Goal: Complete application form: Complete application form

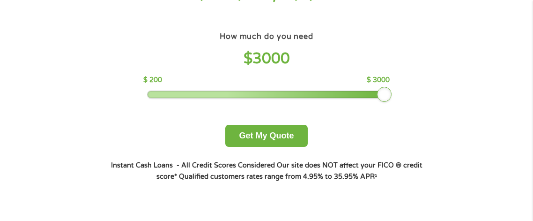
drag, startPoint x: 209, startPoint y: 96, endPoint x: 395, endPoint y: 117, distance: 187.2
click at [395, 117] on div "How much do you need $ 3000 $ 200 $ 3000 Get My Quote" at bounding box center [267, 88] width 328 height 117
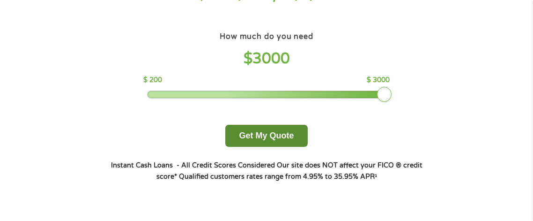
click at [287, 141] on button "Get My Quote" at bounding box center [266, 136] width 82 height 22
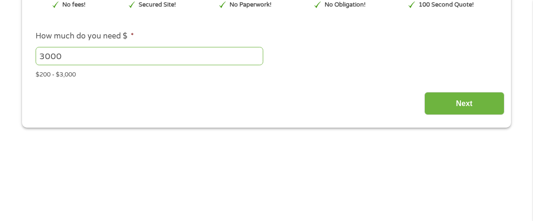
scroll to position [149, 0]
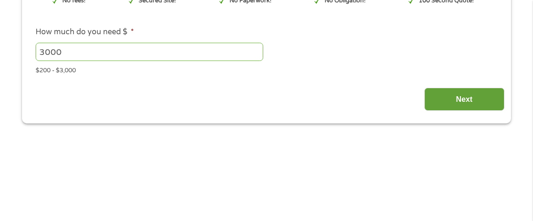
click at [447, 105] on input "Next" at bounding box center [465, 99] width 80 height 23
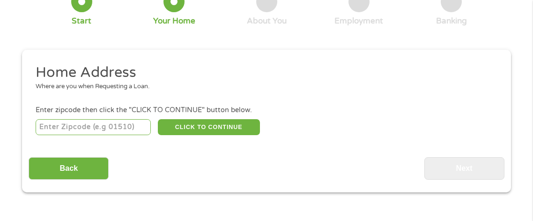
scroll to position [91, 0]
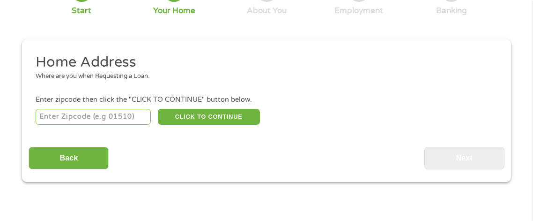
click at [130, 120] on input "number" at bounding box center [94, 117] width 116 height 16
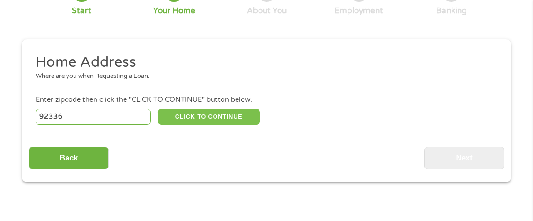
type input "92336"
click at [187, 115] on button "CLICK TO CONTINUE" at bounding box center [209, 117] width 102 height 16
type input "92336"
type input "Fontana"
select select "California"
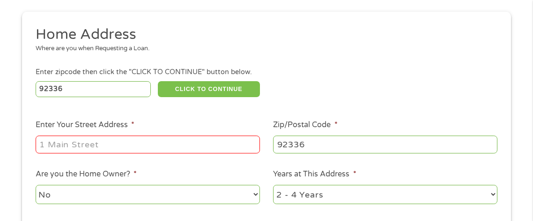
scroll to position [191, 0]
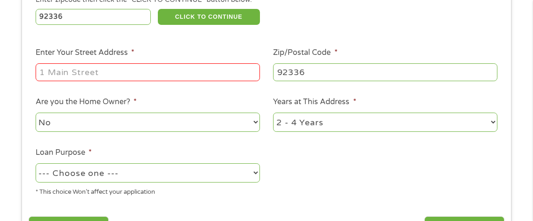
click at [177, 78] on input "Enter Your Street Address *" at bounding box center [148, 72] width 225 height 18
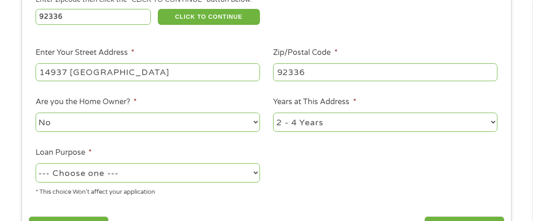
type input "14937 Mt Palomar"
click at [348, 156] on ul "Home Address Where are you when Requesting a Loan. Enter zipcode then click the…" at bounding box center [267, 78] width 476 height 250
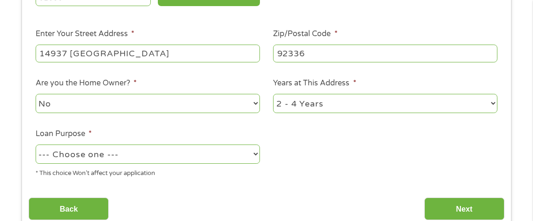
click at [308, 100] on select "1 Year or less 1 - 2 Years 2 - 4 Years Over 4 Years" at bounding box center [385, 103] width 225 height 19
select select "24months"
click at [273, 95] on select "1 Year or less 1 - 2 Years 2 - 4 Years Over 4 Years" at bounding box center [385, 103] width 225 height 19
click at [179, 161] on select "--- Choose one --- Pay Bills Debt Consolidation Home Improvement Major Purchase…" at bounding box center [148, 153] width 225 height 19
click at [36, 145] on select "--- Choose one --- Pay Bills Debt Consolidation Home Improvement Major Purchase…" at bounding box center [148, 153] width 225 height 19
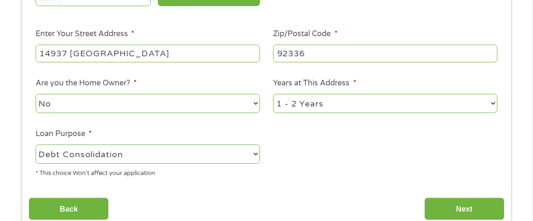
click at [224, 157] on select "--- Choose one --- Pay Bills Debt Consolidation Home Improvement Major Purchase…" at bounding box center [148, 153] width 225 height 19
select select "paybills"
click at [36, 145] on select "--- Choose one --- Pay Bills Debt Consolidation Home Improvement Major Purchase…" at bounding box center [148, 153] width 225 height 19
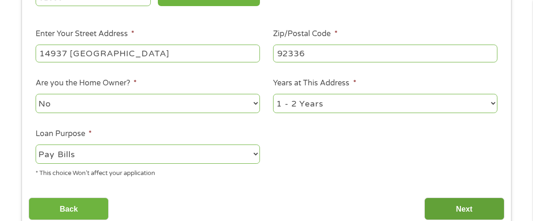
click at [459, 209] on input "Next" at bounding box center [465, 208] width 80 height 23
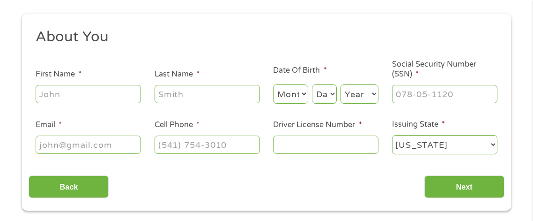
scroll to position [120, 0]
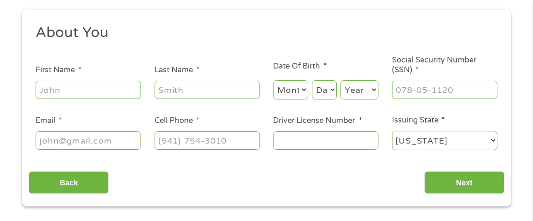
click at [58, 89] on input "First Name *" at bounding box center [88, 90] width 105 height 18
type input "Nyonneh"
type input "Dixon"
click at [285, 87] on select "Month 1 2 3 4 5 6 7 8 9 10 11 12" at bounding box center [290, 89] width 35 height 19
click at [309, 70] on label "Date Of Birth *" at bounding box center [299, 66] width 53 height 10
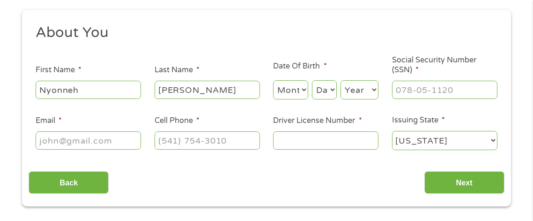
click at [302, 85] on select "Month 1 2 3 4 5 6 7 8 9 10 11 12" at bounding box center [290, 89] width 35 height 19
select select "10"
click at [273, 80] on select "Month 1 2 3 4 5 6 7 8 9 10 11 12" at bounding box center [290, 89] width 35 height 19
click at [330, 90] on select "Day 1 2 3 4 5 6 7 8 9 10 11 12 13 14 15 16 17 18 19 20 21 22 23 24 25 26 27 28 …" at bounding box center [324, 89] width 25 height 19
select select "15"
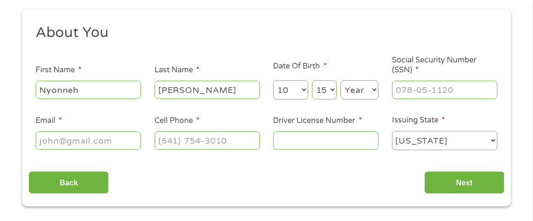
click at [312, 80] on select "Day 1 2 3 4 5 6 7 8 9 10 11 12 13 14 15 16 17 18 19 20 21 22 23 24 25 26 27 28 …" at bounding box center [324, 89] width 25 height 19
click at [352, 88] on select "Year 2007 2006 2005 2004 2003 2002 2001 2000 1999 1998 1997 1996 1995 1994 1993…" at bounding box center [360, 89] width 38 height 19
select select "1995"
click at [381, 108] on ul "About You This field is hidden when viewing the form Title * --- Choose one ---…" at bounding box center [267, 90] width 476 height 135
click at [412, 93] on input "Social Security Number (SSN) *" at bounding box center [444, 90] width 105 height 18
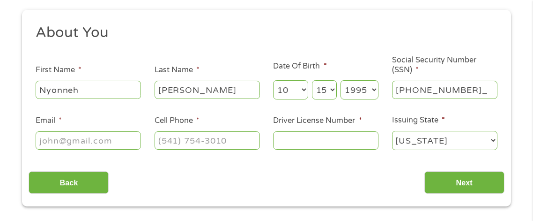
type input "602-86-7992"
click at [65, 148] on input "Email *" at bounding box center [88, 140] width 105 height 18
type input "nyonnehd@yahoo.com"
click at [233, 142] on input "(___) ___-____" at bounding box center [207, 140] width 105 height 18
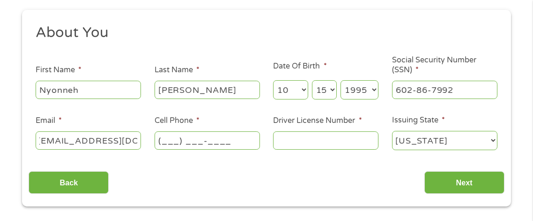
scroll to position [0, 0]
type input "(951) 347-1643"
click at [353, 140] on input "Driver License Number *" at bounding box center [325, 140] width 105 height 18
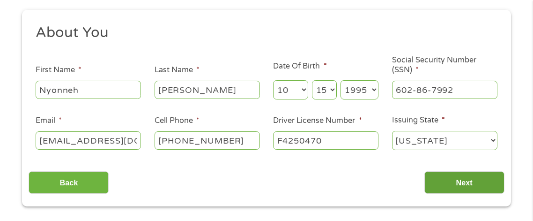
type input "F4250470"
click at [473, 182] on input "Next" at bounding box center [465, 182] width 80 height 23
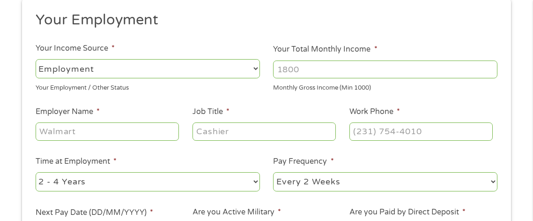
scroll to position [137, 0]
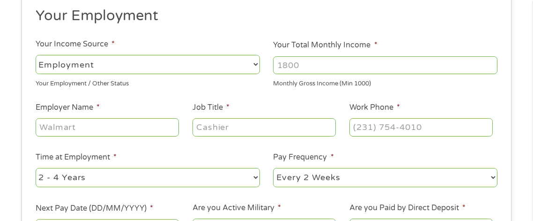
click at [409, 64] on input "Your Total Monthly Income *" at bounding box center [385, 65] width 225 height 18
type input "4400"
click at [144, 134] on input "Employer Name *" at bounding box center [107, 127] width 143 height 18
type input "Victor Community Support Services"
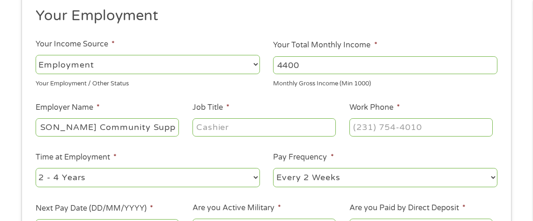
click at [217, 134] on input "Job Title *" at bounding box center [264, 127] width 143 height 18
type input "Clinician"
click at [371, 132] on input "(___) ___-____" at bounding box center [421, 127] width 143 height 18
type input "(909) 385-2577"
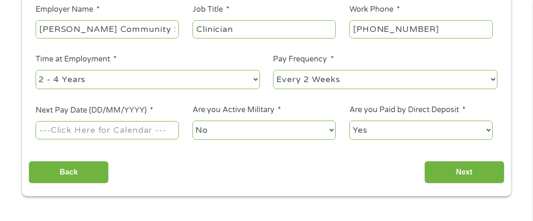
scroll to position [240, 0]
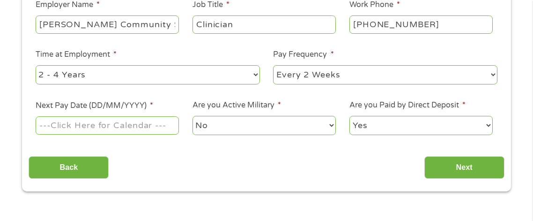
click at [148, 130] on input "Next Pay Date (DD/MM/YYYY) *" at bounding box center [107, 125] width 143 height 18
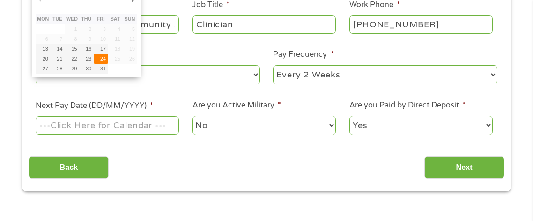
type input "24/10/2025"
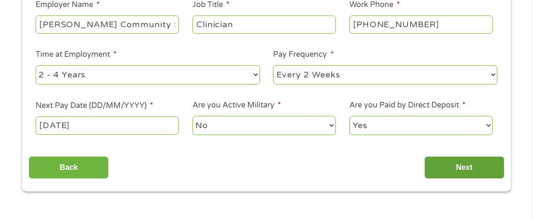
click at [492, 175] on input "Next" at bounding box center [465, 167] width 80 height 23
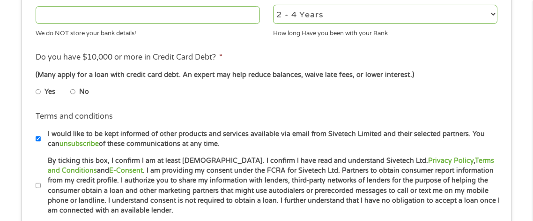
scroll to position [398, 0]
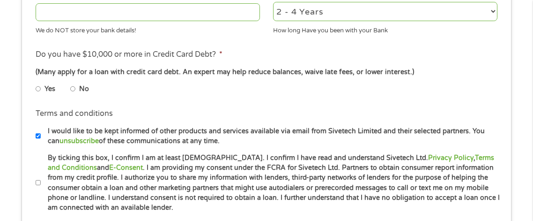
click at [39, 181] on input "By ticking this box, I confirm I am at least 18 years old. I confirm I have rea…" at bounding box center [39, 182] width 6 height 15
checkbox input "true"
click at [40, 90] on input "Yes" at bounding box center [39, 89] width 6 height 15
radio input "true"
click at [75, 89] on input "No" at bounding box center [73, 89] width 6 height 15
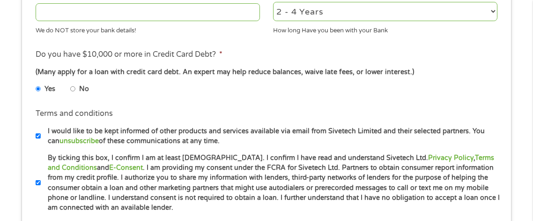
radio input "true"
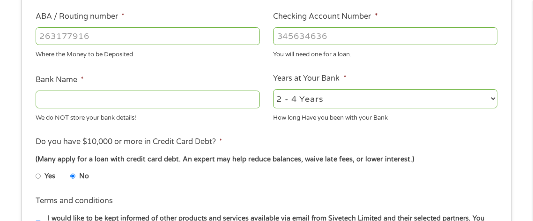
scroll to position [305, 0]
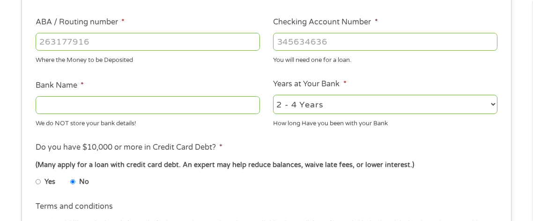
click at [240, 102] on input "Bank Name *" at bounding box center [148, 105] width 225 height 18
type input "Wells Fargo"
click at [195, 29] on li "ABA / Routing number * Where the Money to be Deposited" at bounding box center [148, 40] width 238 height 49
click at [205, 38] on input "ABA / Routing number *" at bounding box center [148, 42] width 225 height 18
click at [254, 46] on input "-1" at bounding box center [148, 42] width 225 height 18
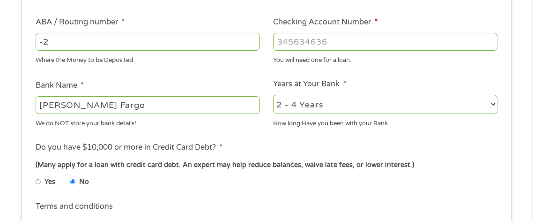
click at [254, 46] on input "-2" at bounding box center [148, 42] width 225 height 18
click at [254, 46] on input "-3" at bounding box center [148, 42] width 225 height 18
click at [254, 46] on input "-4" at bounding box center [148, 42] width 225 height 18
click at [252, 41] on input "-3" at bounding box center [148, 42] width 225 height 18
click at [252, 41] on input "-2" at bounding box center [148, 42] width 225 height 18
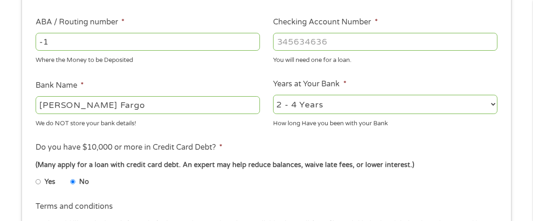
click at [252, 41] on input "-1" at bounding box center [148, 42] width 225 height 18
click at [252, 41] on input "0" at bounding box center [148, 42] width 225 height 18
type input "1"
click at [252, 41] on input "1" at bounding box center [148, 42] width 225 height 18
click at [255, 47] on input "1" at bounding box center [148, 42] width 225 height 18
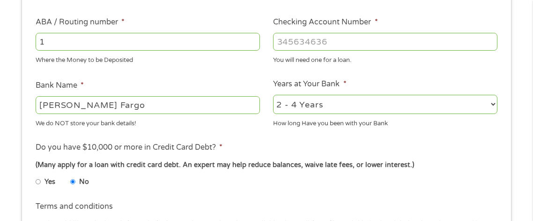
click at [225, 43] on input "1" at bounding box center [148, 42] width 225 height 18
click at [410, 45] on input "Checking Account Number *" at bounding box center [385, 42] width 225 height 18
type input "8410725116"
click at [118, 44] on input "ABA / Routing number *" at bounding box center [148, 42] width 225 height 18
type input "121042882"
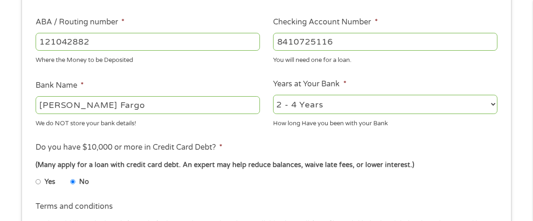
type input "WELLS FARGO BANK NA"
type input "121042882"
click at [448, 131] on ul "Bank Information Where do you want the funds deposited? ABA / Routing number * …" at bounding box center [267, 72] width 476 height 467
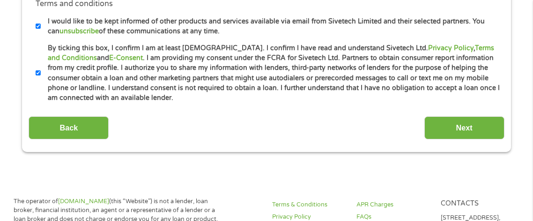
scroll to position [511, 0]
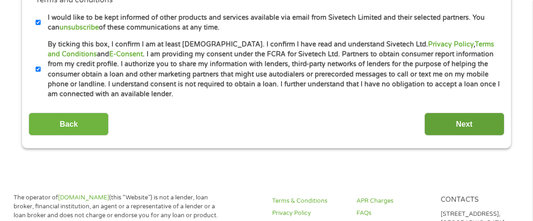
click at [450, 121] on input "Next" at bounding box center [465, 123] width 80 height 23
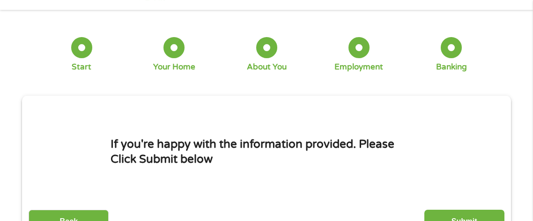
scroll to position [4, 0]
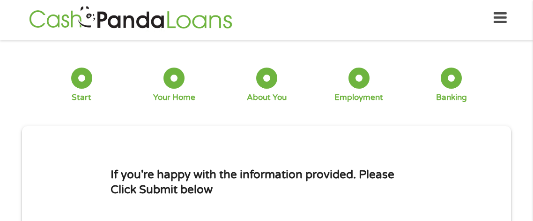
click at [450, 121] on div "1 Start 2 Your Home 3 About You 4 Employment 5 Banking 6" at bounding box center [266, 84] width 489 height 75
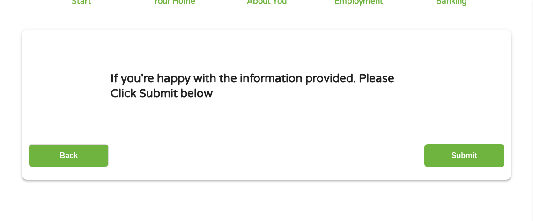
scroll to position [117, 0]
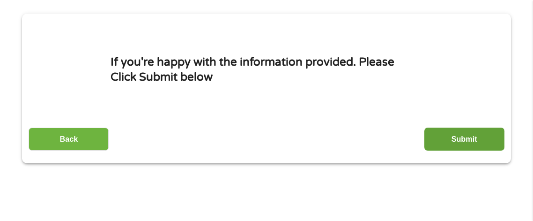
click at [472, 145] on input "Submit" at bounding box center [465, 138] width 80 height 23
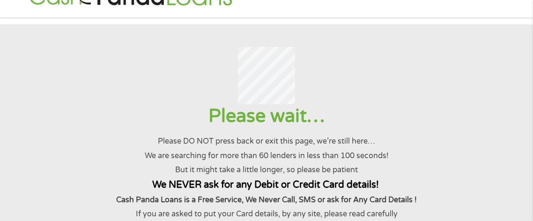
scroll to position [0, 0]
